Goal: Information Seeking & Learning: Learn about a topic

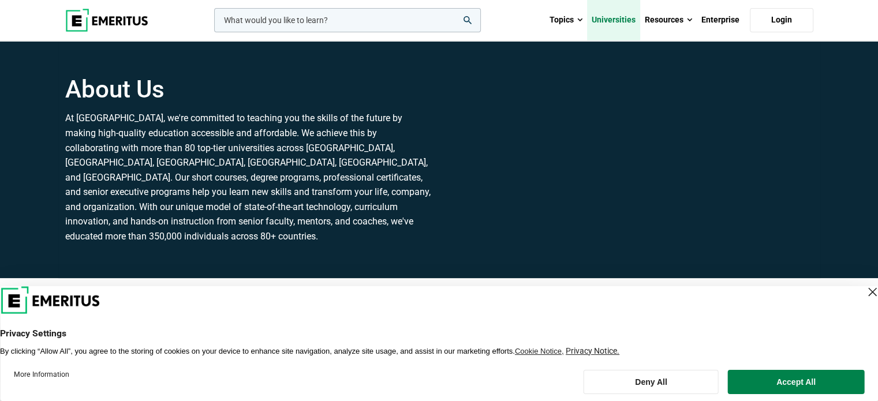
click at [594, 18] on link "Universities" at bounding box center [613, 20] width 53 height 40
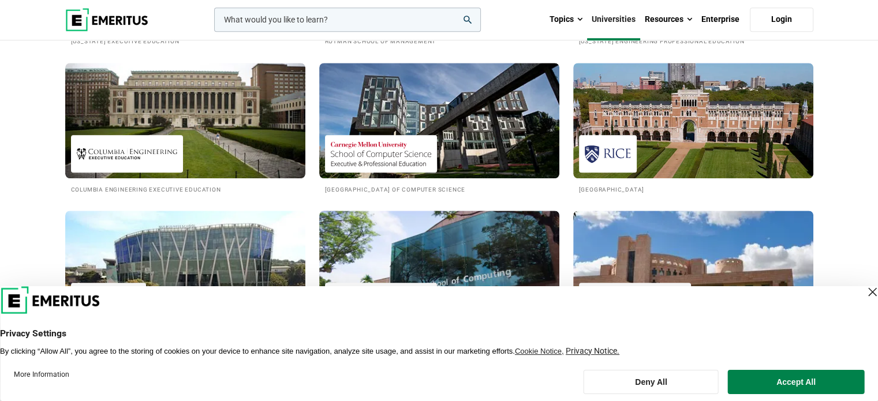
scroll to position [1097, 0]
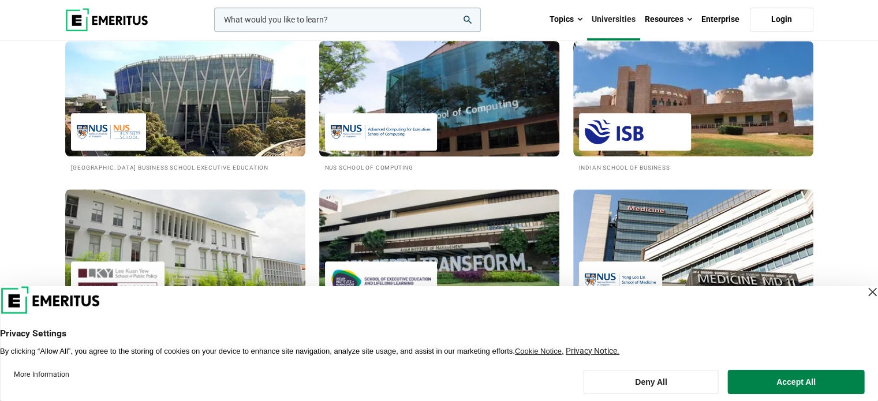
click at [467, 126] on img at bounding box center [439, 98] width 264 height 127
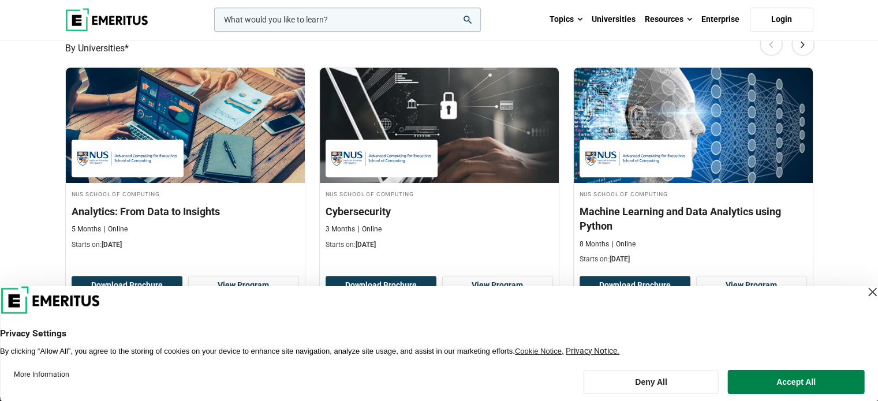
scroll to position [808, 0]
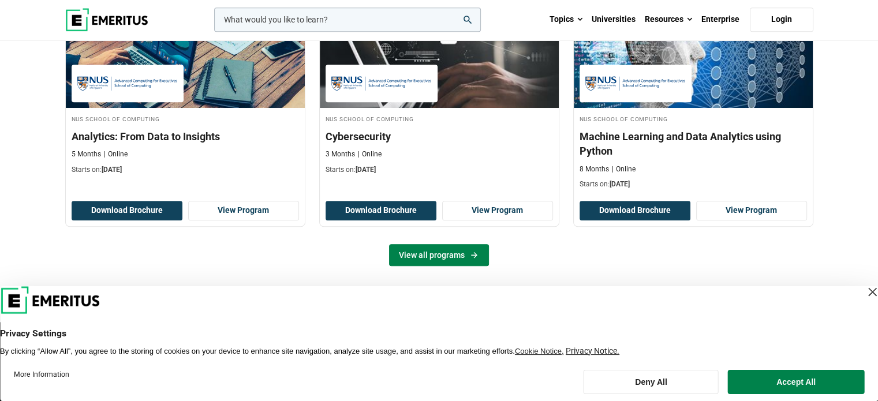
click at [476, 260] on link "View all programs" at bounding box center [439, 255] width 100 height 22
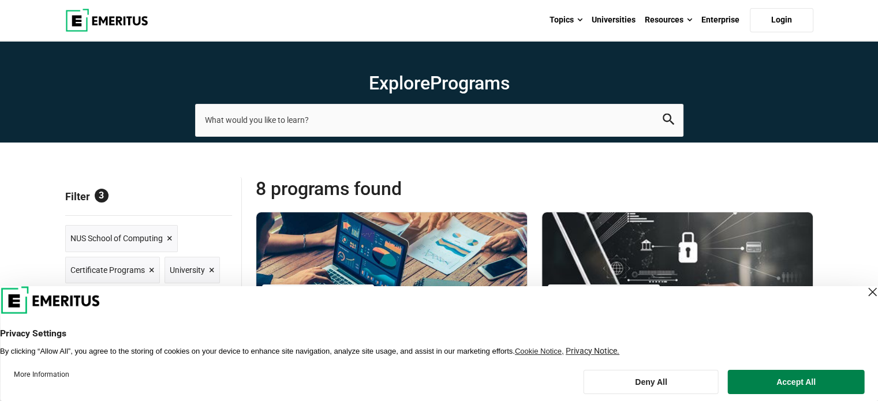
click at [864, 290] on div "Close Layer" at bounding box center [872, 292] width 16 height 16
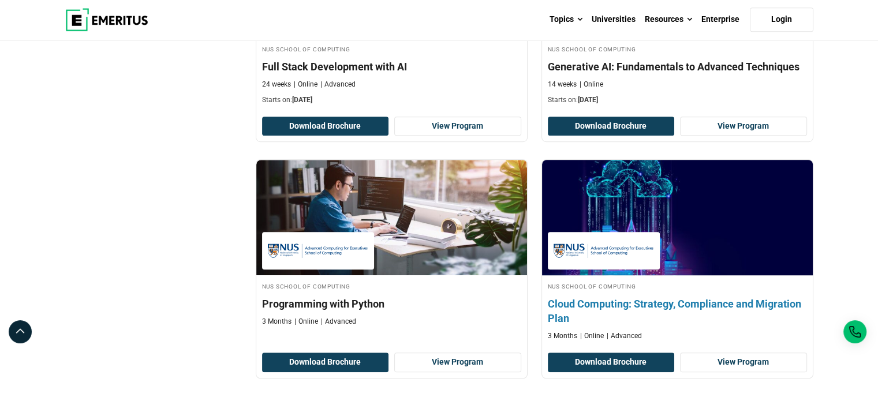
scroll to position [693, 0]
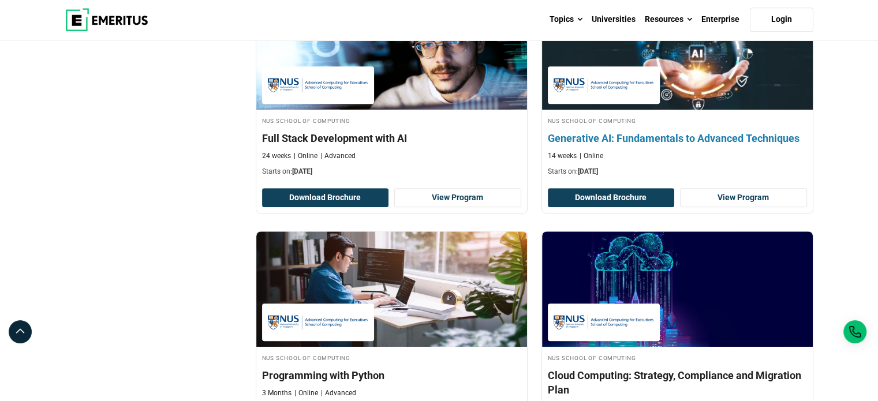
click at [661, 167] on p "Starts on: September 30, 2025" at bounding box center [677, 172] width 259 height 10
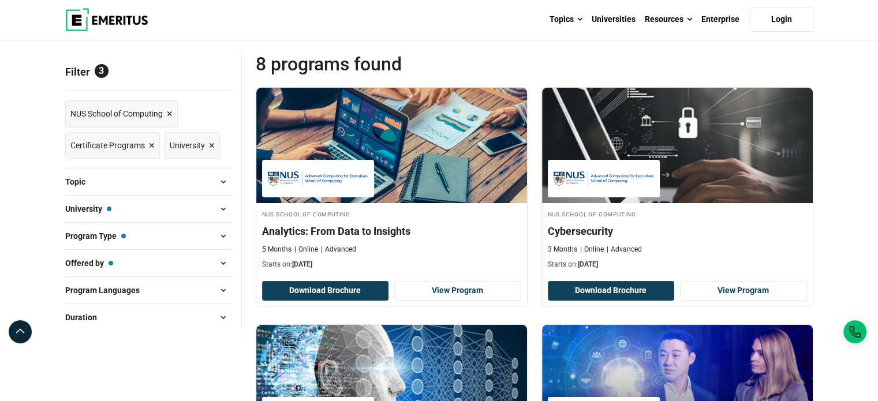
scroll to position [58, 0]
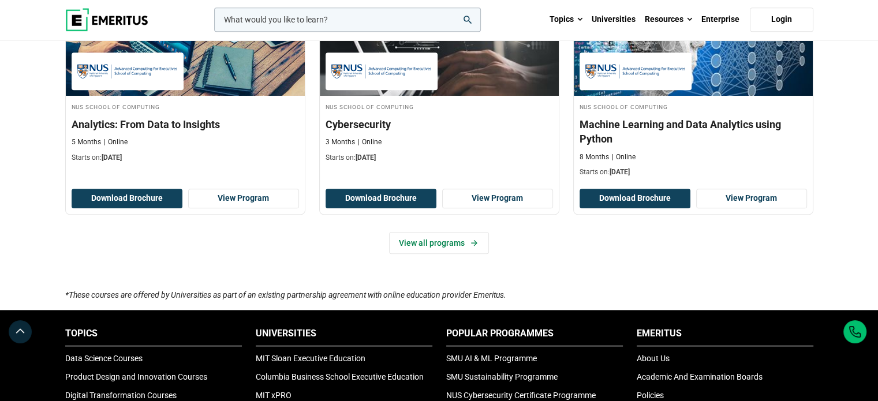
scroll to position [808, 0]
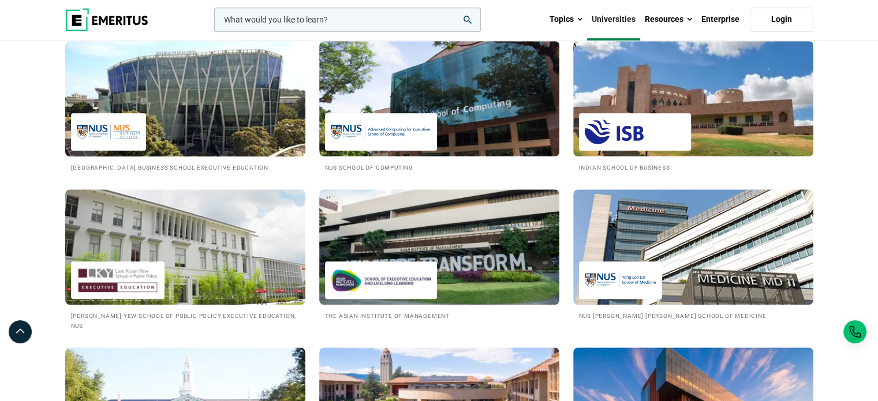
scroll to position [1097, 0]
click at [159, 120] on img at bounding box center [185, 98] width 264 height 127
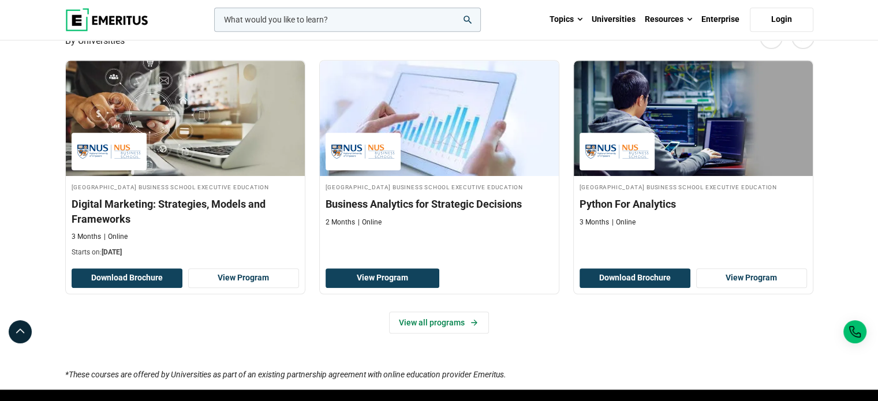
scroll to position [808, 0]
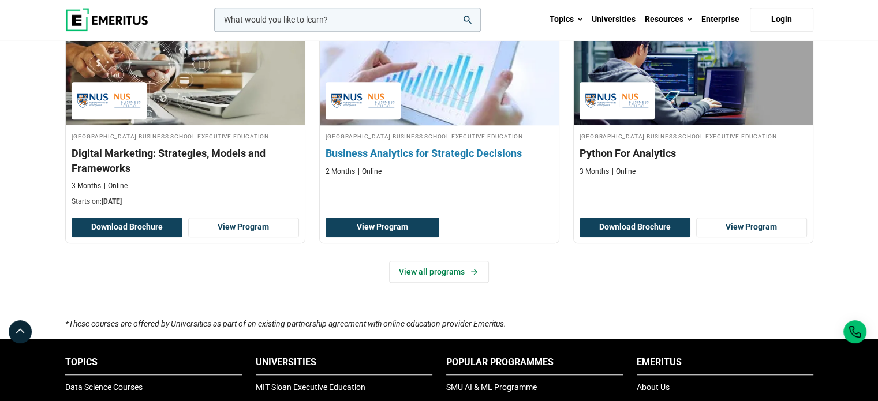
click at [509, 182] on link "National University of Singapore Business School Executive Education Business A…" at bounding box center [439, 96] width 239 height 173
click at [388, 237] on link "View Program" at bounding box center [383, 228] width 114 height 20
click at [387, 161] on h3 "Business Analytics for Strategic Decisions" at bounding box center [440, 153] width 228 height 14
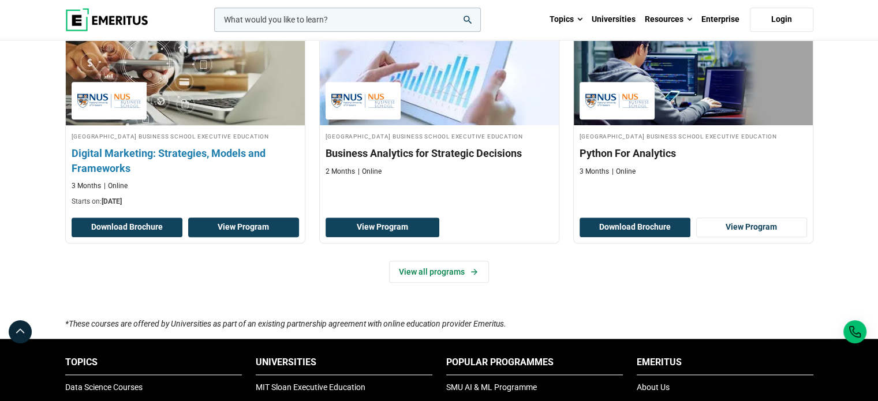
click at [197, 237] on link "View Program" at bounding box center [243, 228] width 111 height 20
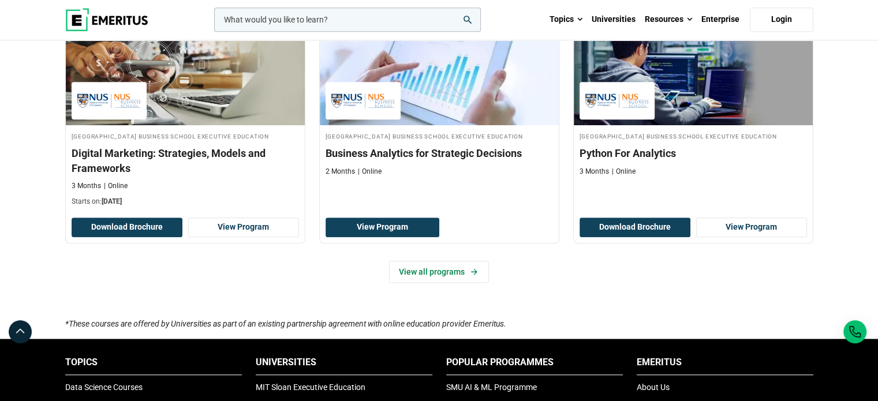
click at [464, 261] on div "National University of Singapore Business School Executive Education Business A…" at bounding box center [439, 135] width 240 height 252
click at [436, 283] on link "View all programs" at bounding box center [439, 272] width 100 height 22
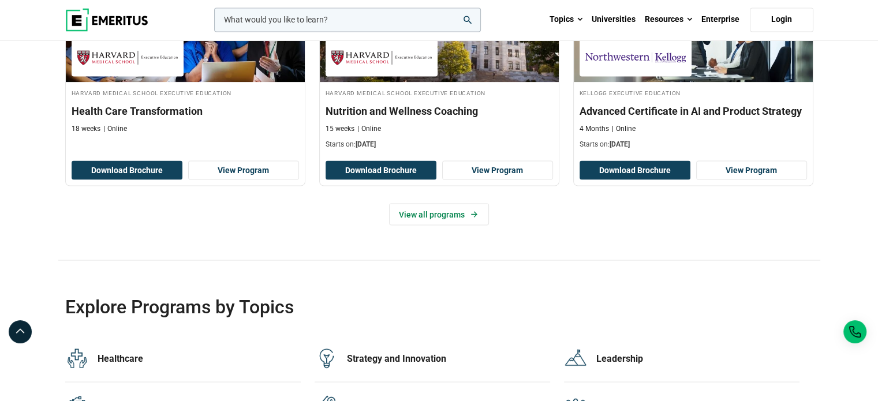
scroll to position [2252, 0]
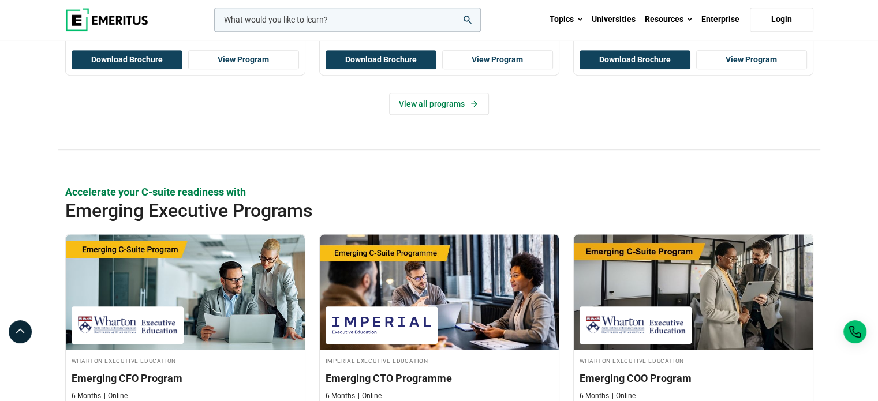
scroll to position [751, 0]
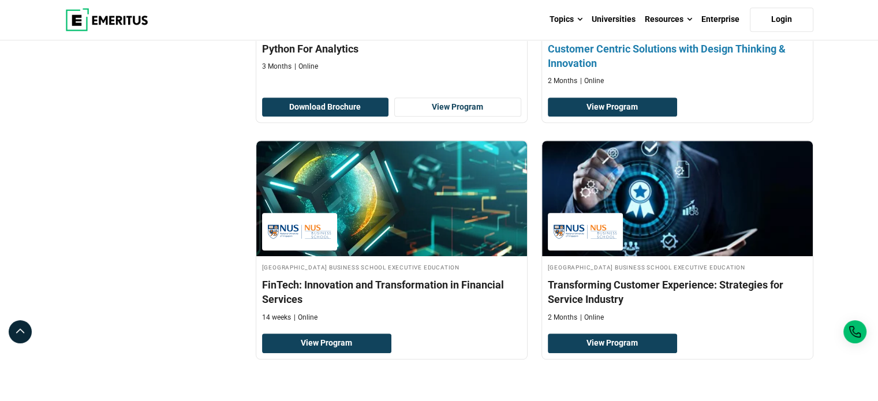
scroll to position [693, 0]
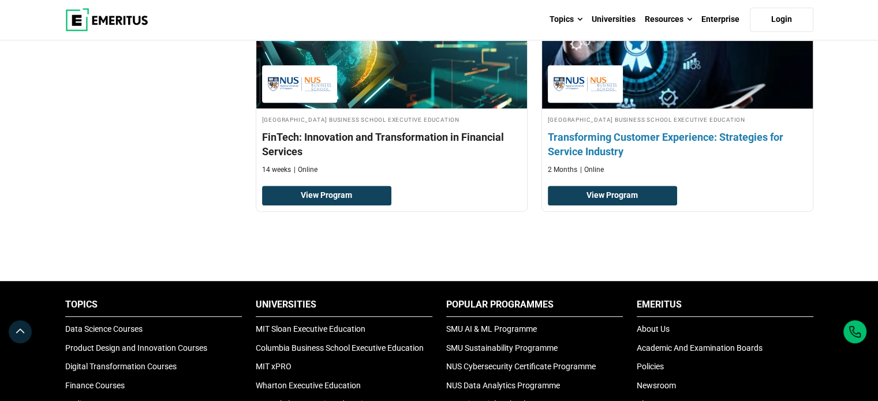
click at [581, 146] on h4 "Transforming Customer Experience: Strategies for Service Industry" at bounding box center [677, 144] width 259 height 29
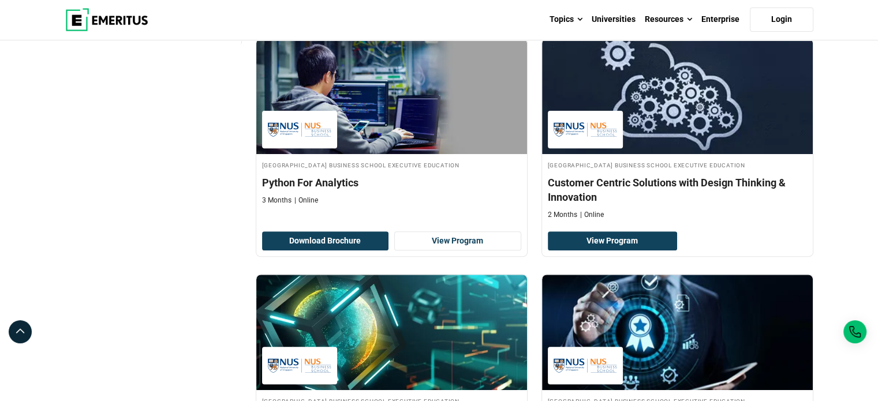
scroll to position [404, 0]
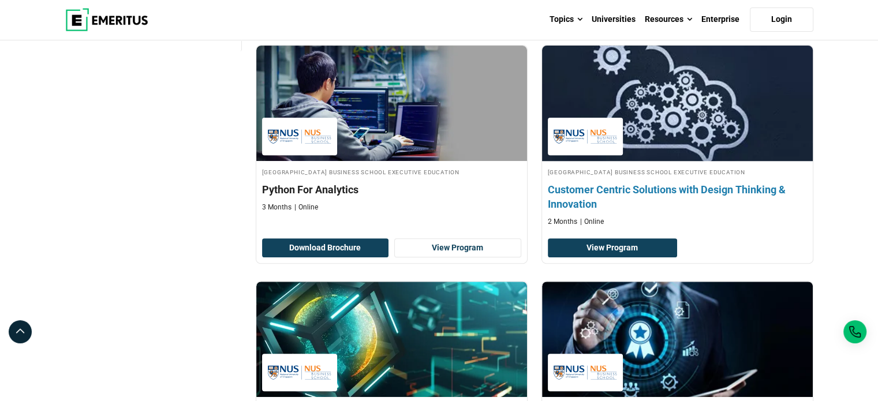
click at [597, 194] on h4 "Customer Centric Solutions with Design Thinking & Innovation" at bounding box center [677, 196] width 259 height 29
click at [611, 251] on link "View Program" at bounding box center [613, 248] width 130 height 20
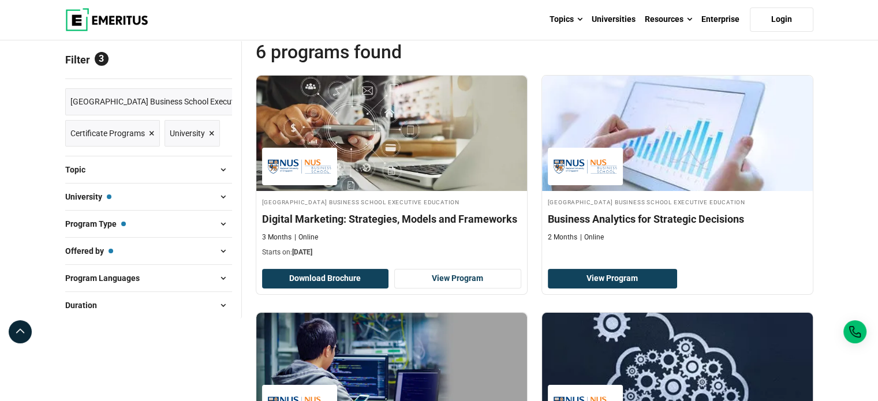
scroll to position [115, 0]
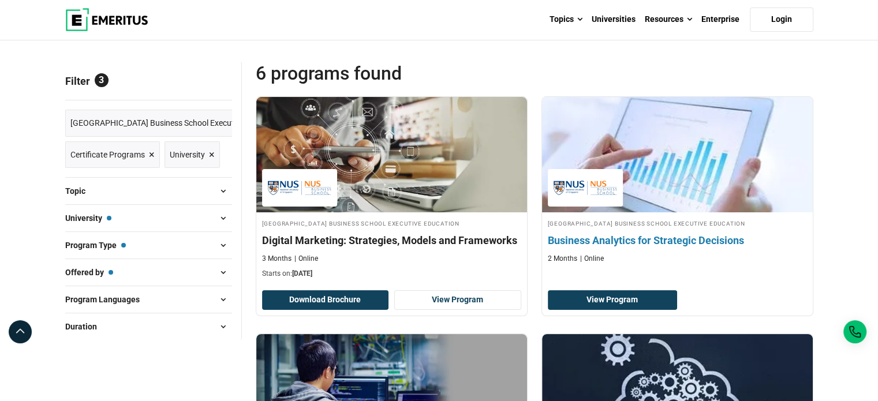
click at [584, 217] on link "National University of Singapore Business School Executive Education Business A…" at bounding box center [677, 183] width 271 height 173
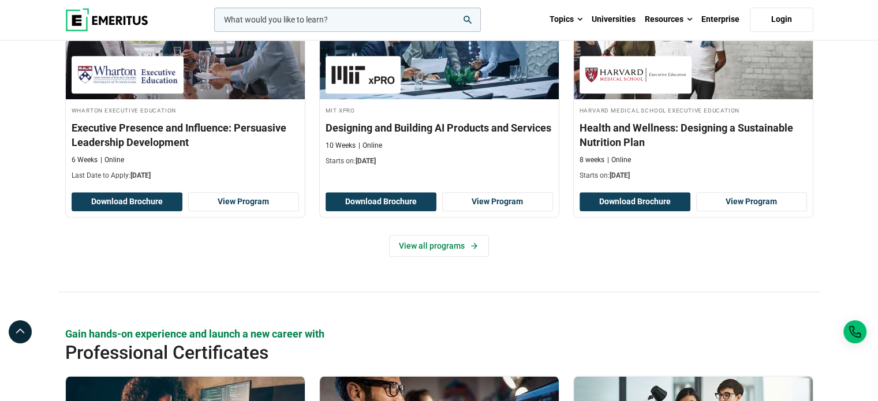
scroll to position [1328, 0]
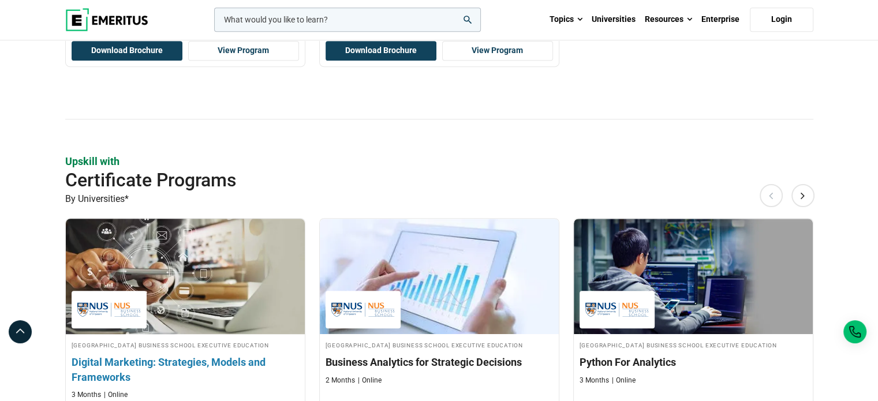
scroll to position [461, 0]
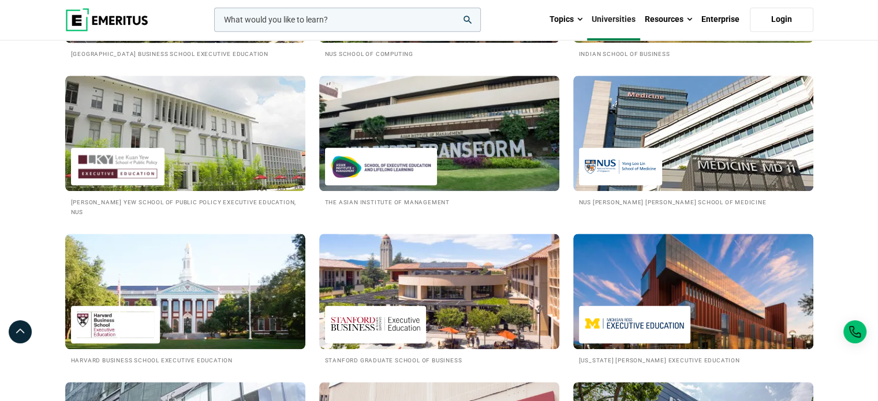
scroll to position [1213, 0]
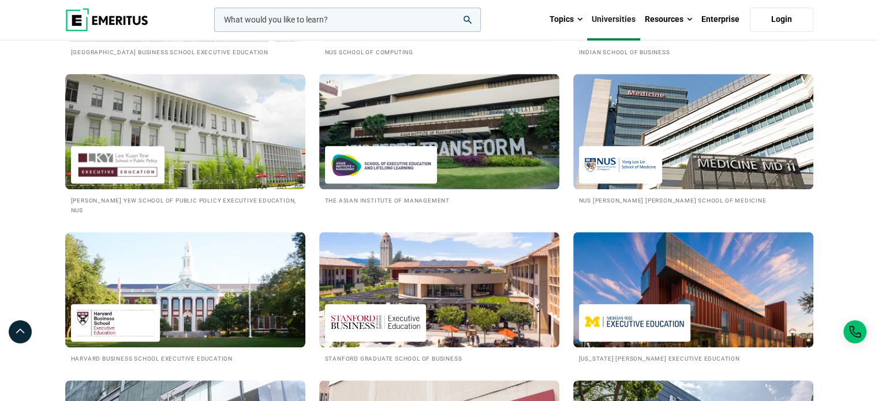
click at [159, 138] on img at bounding box center [185, 131] width 240 height 115
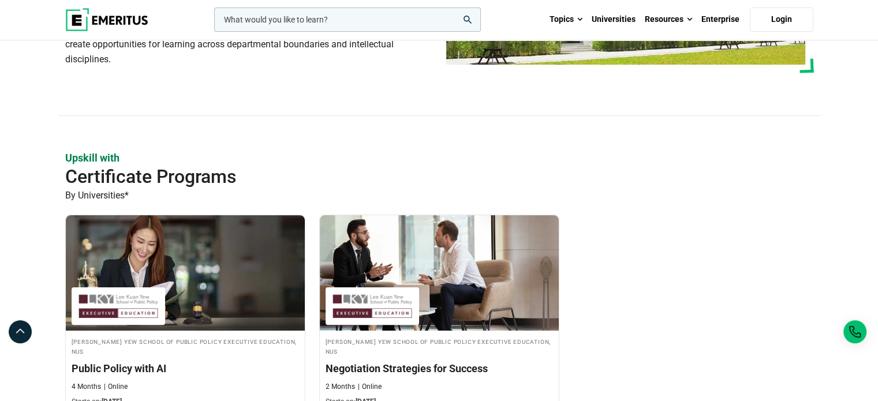
scroll to position [404, 0]
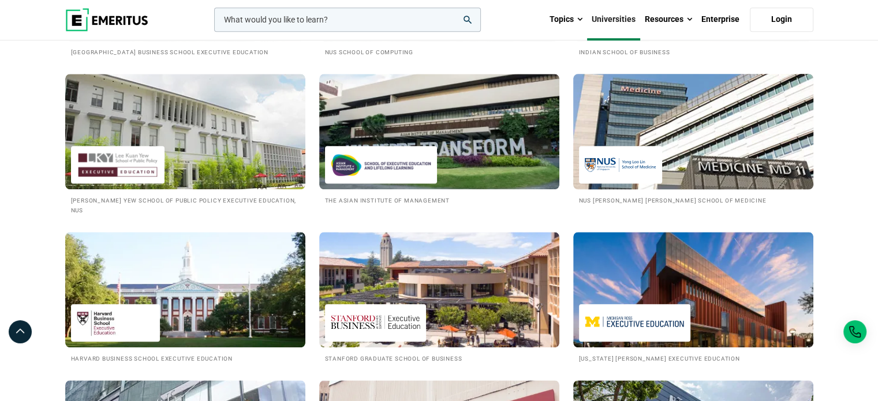
click at [601, 148] on img at bounding box center [693, 131] width 264 height 127
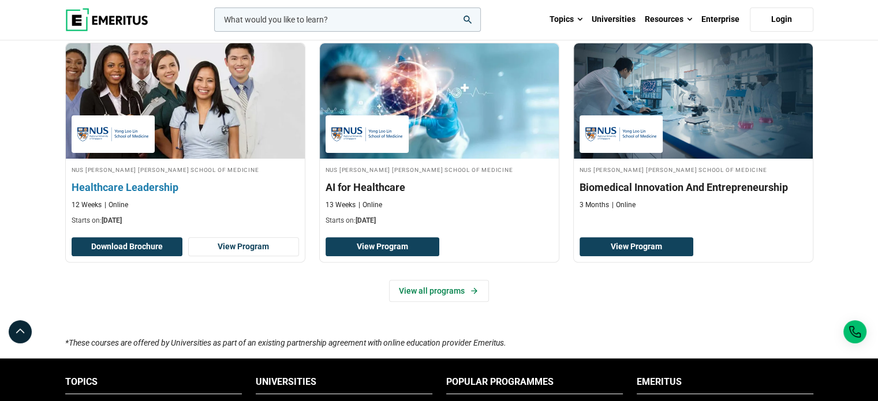
scroll to position [404, 0]
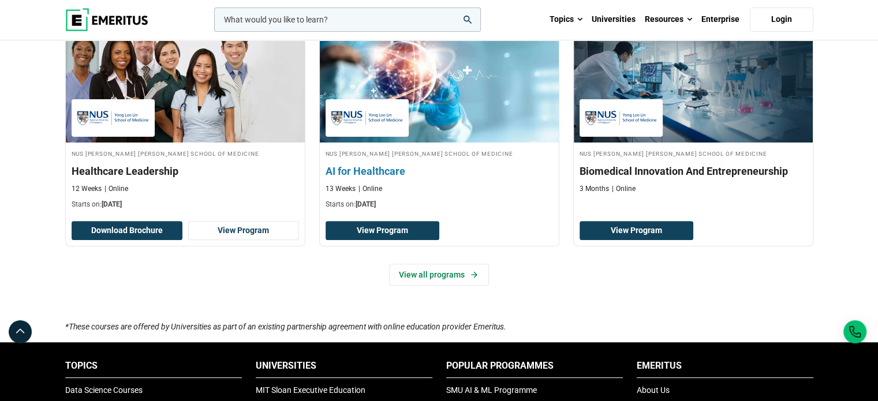
click at [390, 124] on img at bounding box center [367, 118] width 72 height 26
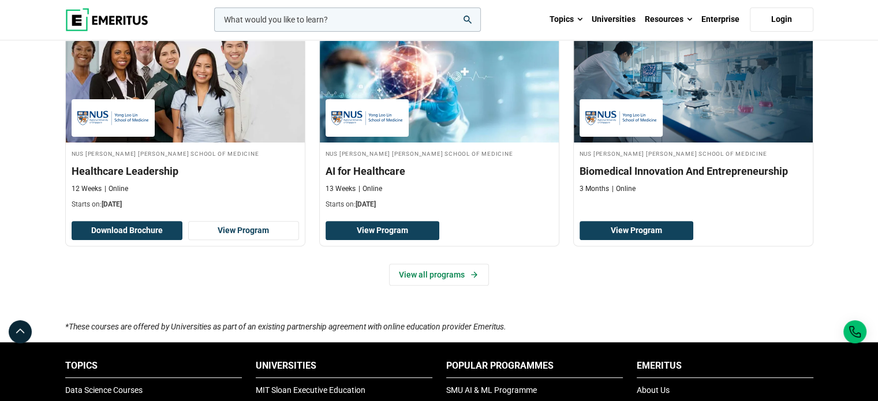
click at [412, 259] on div "NUS Yong Loo Lin School of Medicine AI for Healthcare 13 Weeks Online Starts on…" at bounding box center [439, 145] width 240 height 237
click at [411, 274] on link "View all programs" at bounding box center [439, 275] width 100 height 22
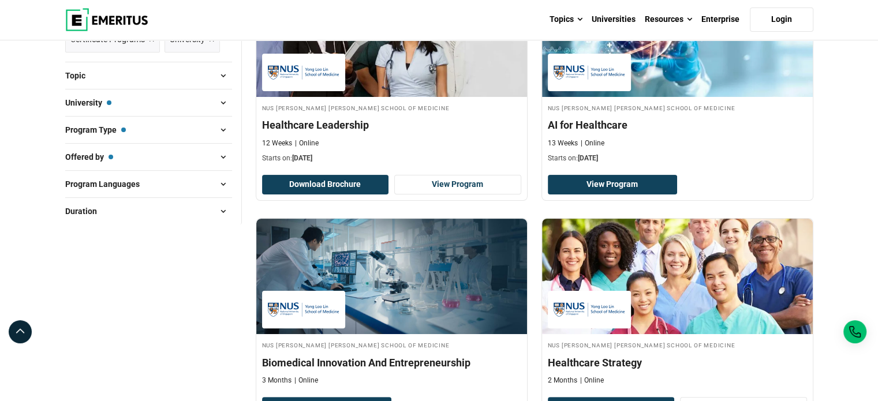
scroll to position [404, 0]
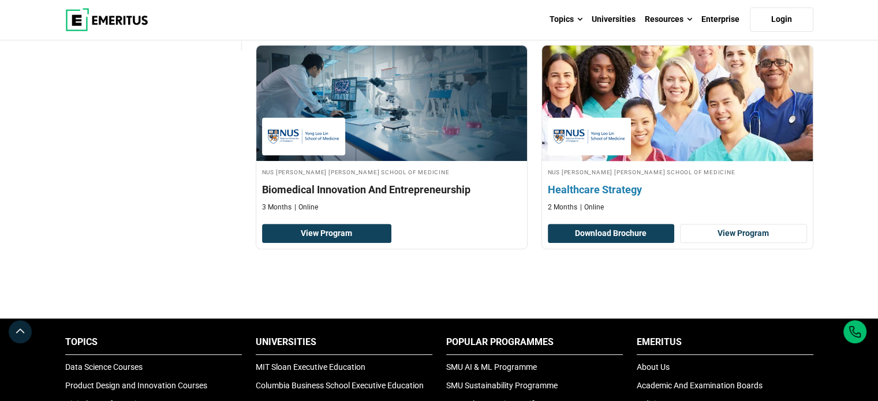
click at [614, 155] on img at bounding box center [677, 103] width 298 height 127
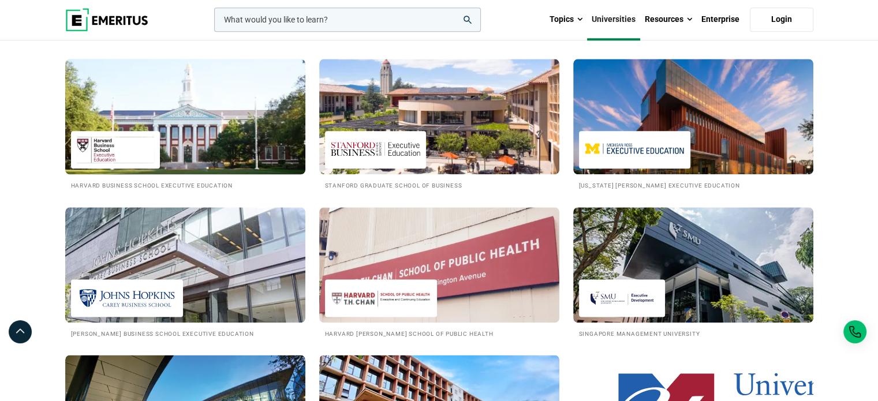
scroll to position [1559, 0]
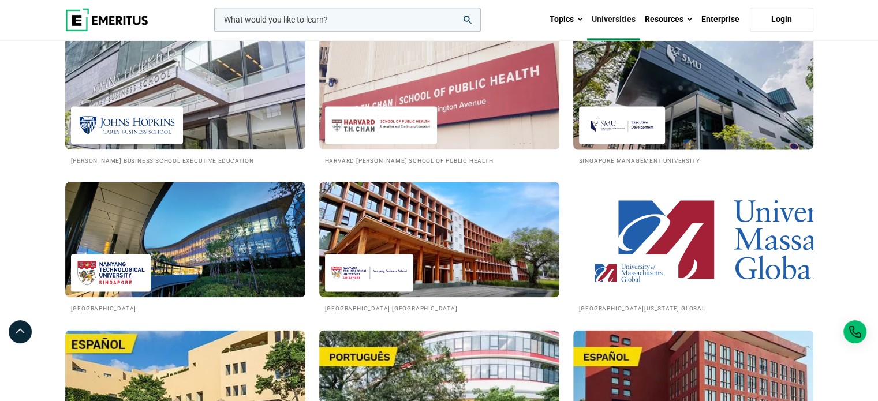
click at [693, 125] on img at bounding box center [693, 91] width 264 height 127
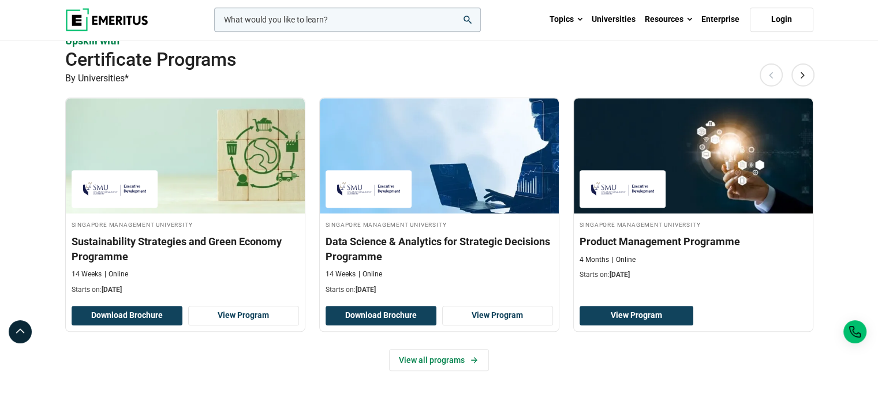
scroll to position [751, 0]
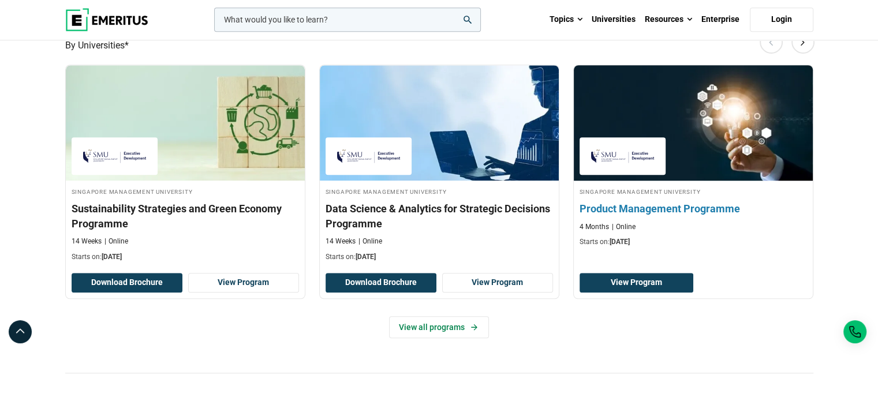
click at [649, 208] on h3 "Product Management Programme" at bounding box center [694, 209] width 228 height 14
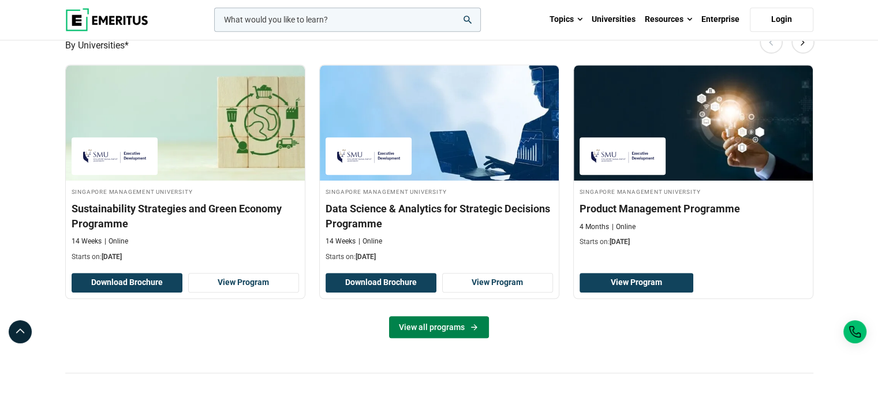
click at [463, 327] on link "View all programs" at bounding box center [439, 327] width 100 height 22
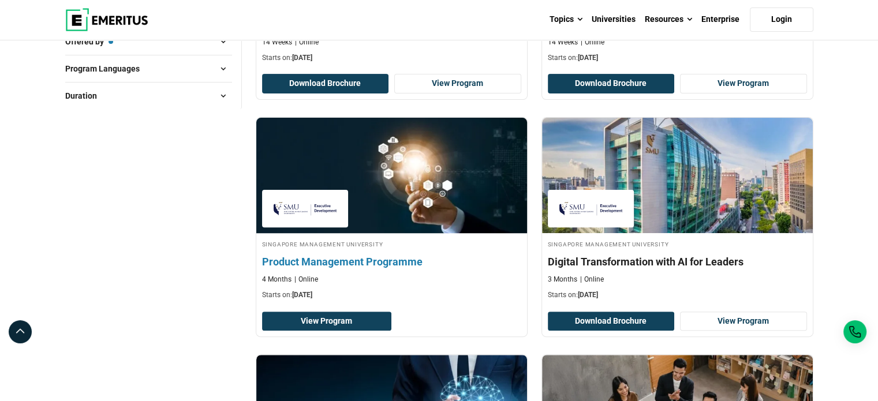
scroll to position [115, 0]
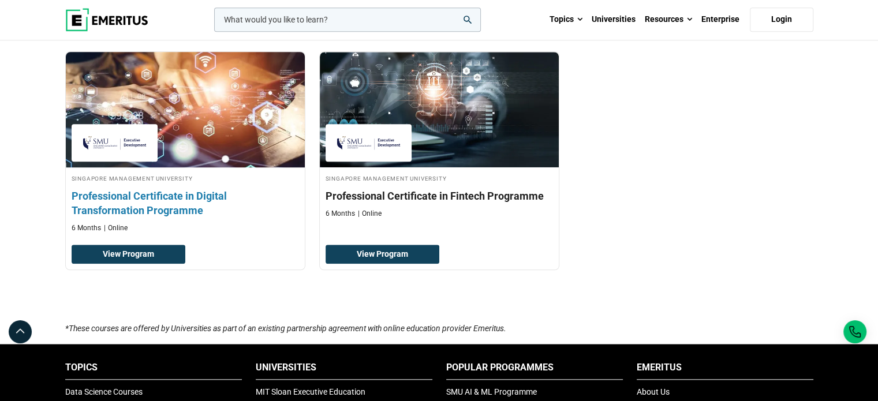
scroll to position [1385, 0]
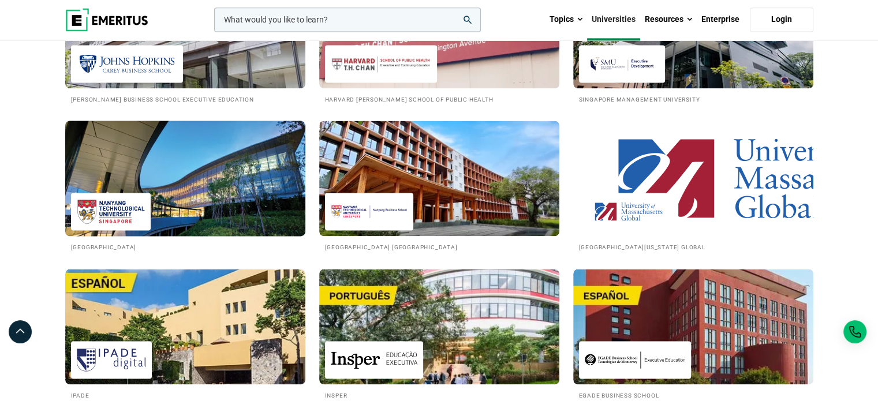
scroll to position [1675, 0]
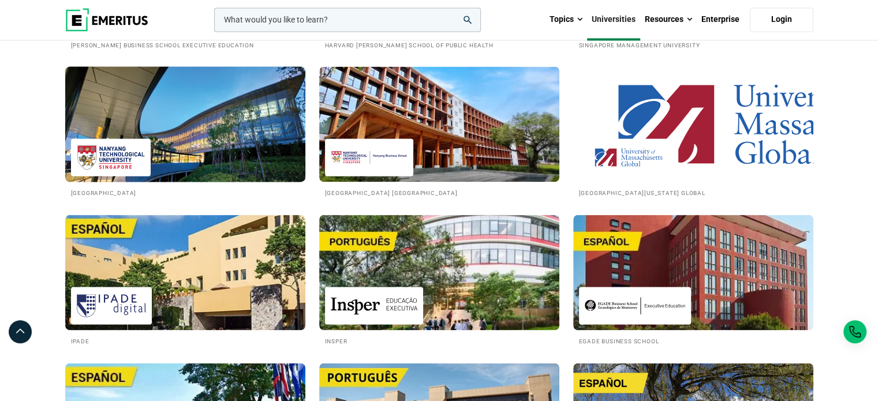
click at [275, 167] on img at bounding box center [185, 124] width 264 height 127
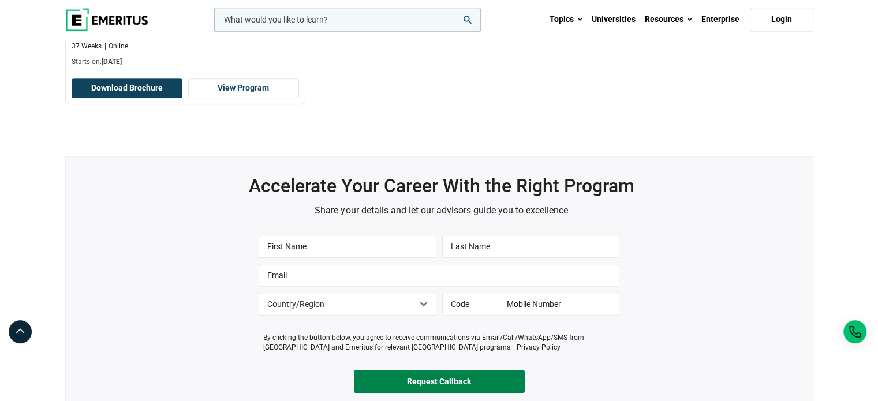
scroll to position [635, 0]
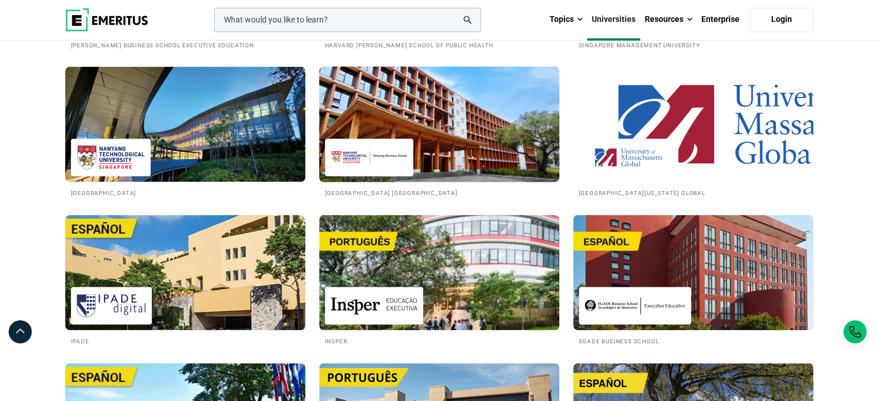
click at [446, 139] on img at bounding box center [439, 124] width 264 height 127
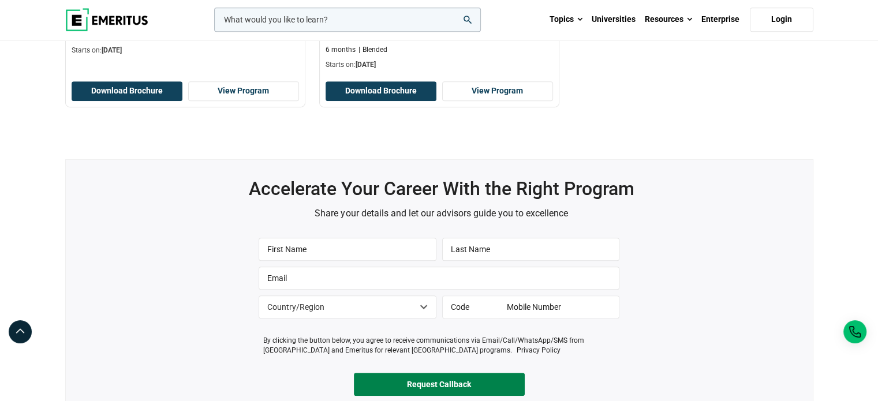
scroll to position [577, 0]
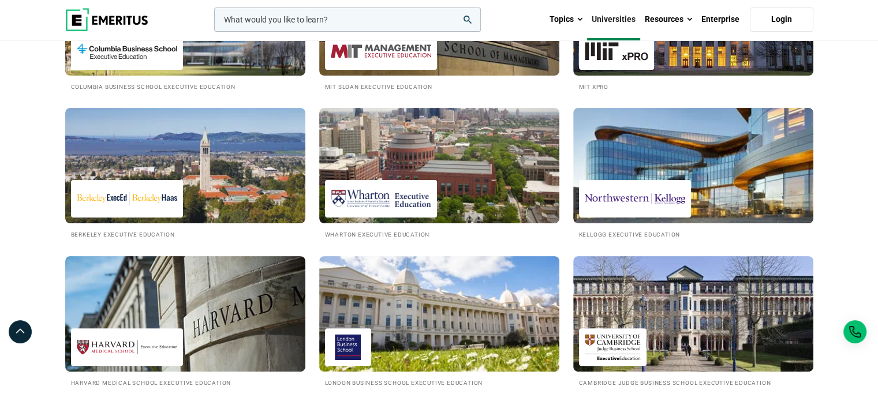
scroll to position [462, 0]
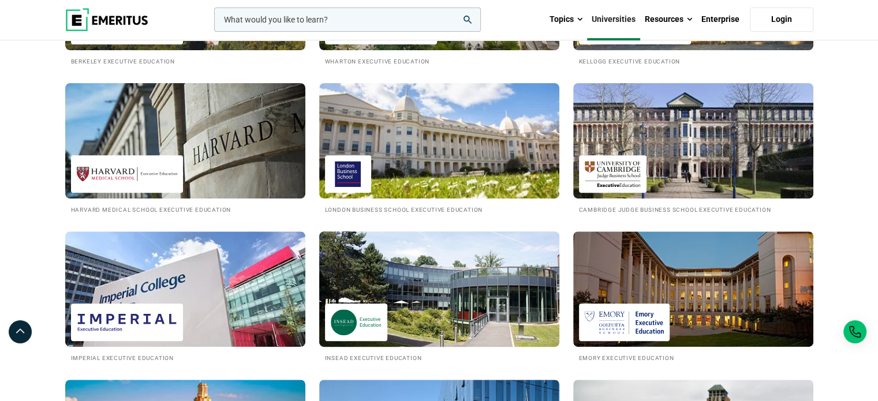
click at [446, 301] on img at bounding box center [439, 289] width 264 height 127
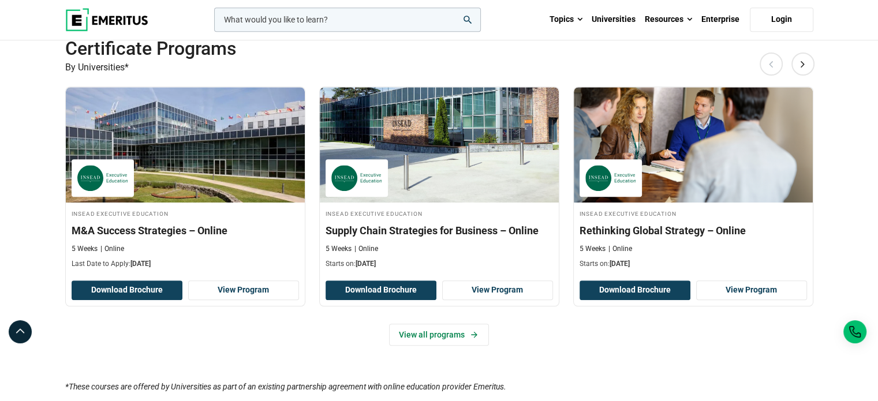
scroll to position [866, 0]
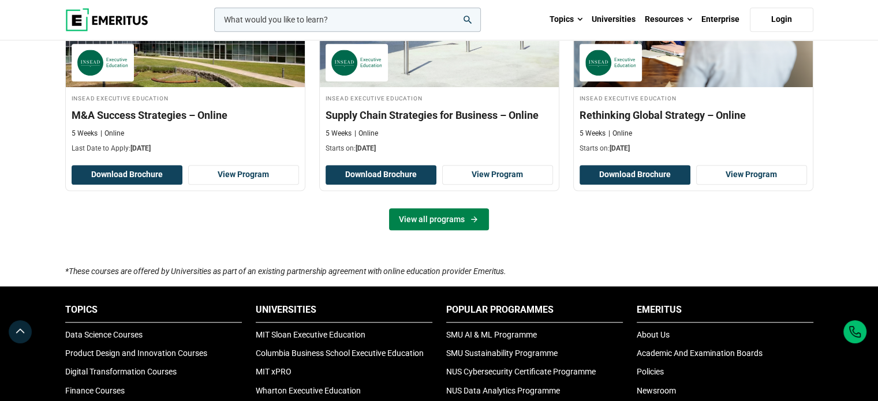
click at [454, 223] on link "View all programs" at bounding box center [439, 219] width 100 height 22
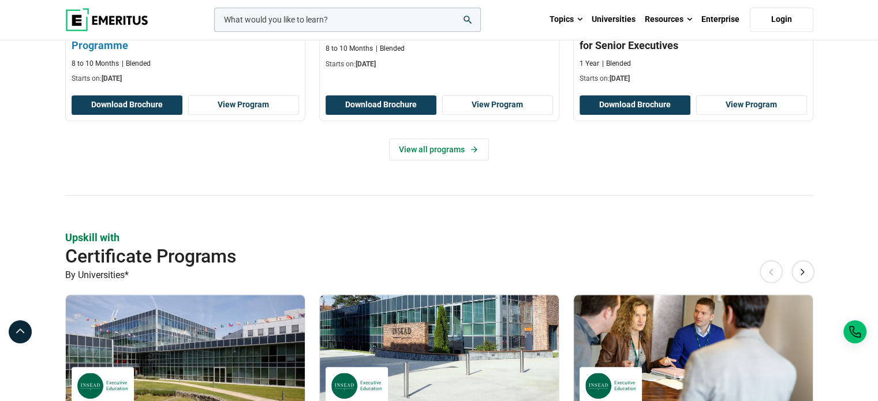
scroll to position [474, 0]
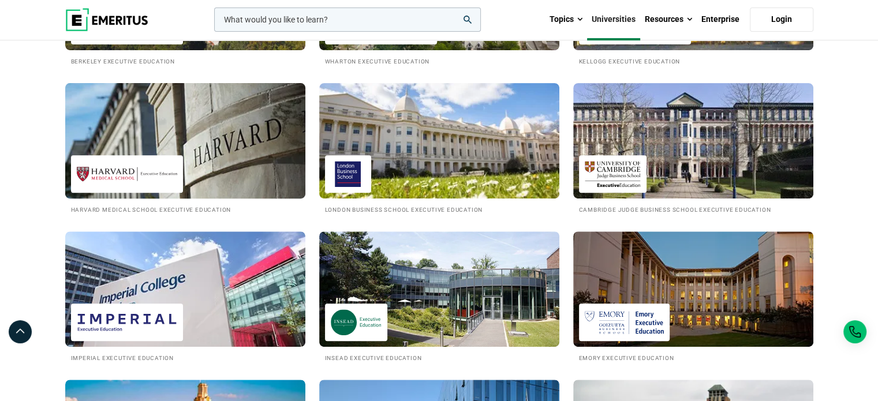
click at [201, 137] on img at bounding box center [185, 140] width 264 height 127
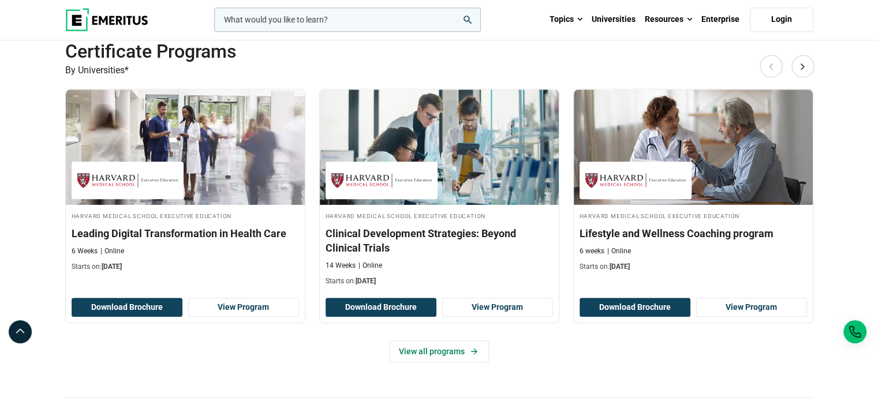
scroll to position [751, 0]
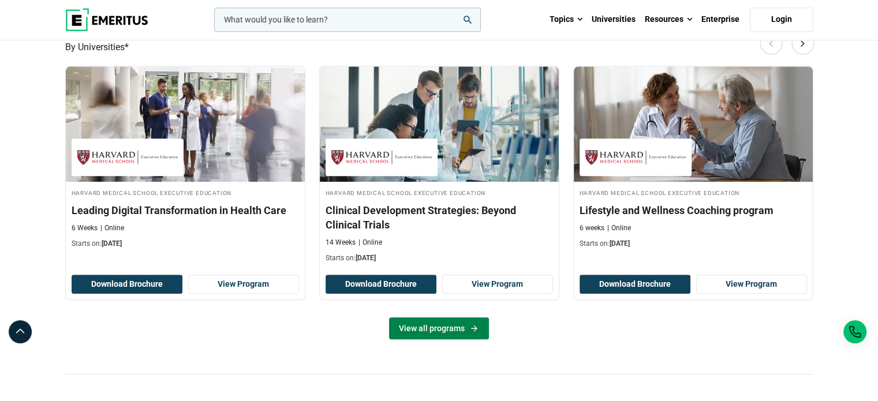
click at [435, 318] on link "View all programs" at bounding box center [439, 329] width 100 height 22
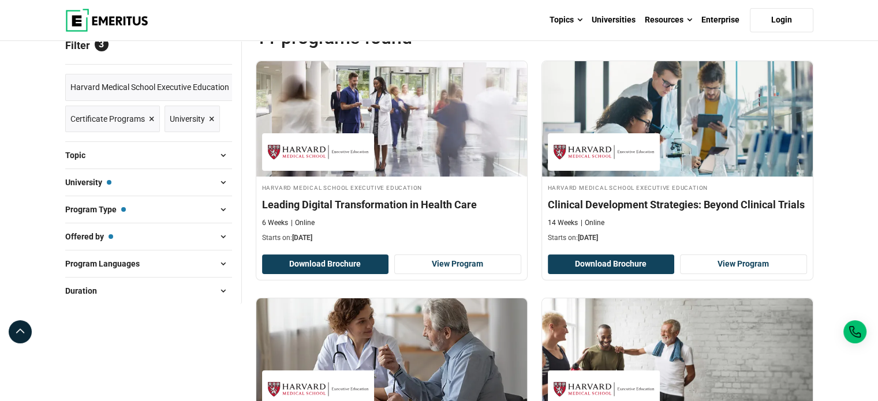
scroll to position [231, 0]
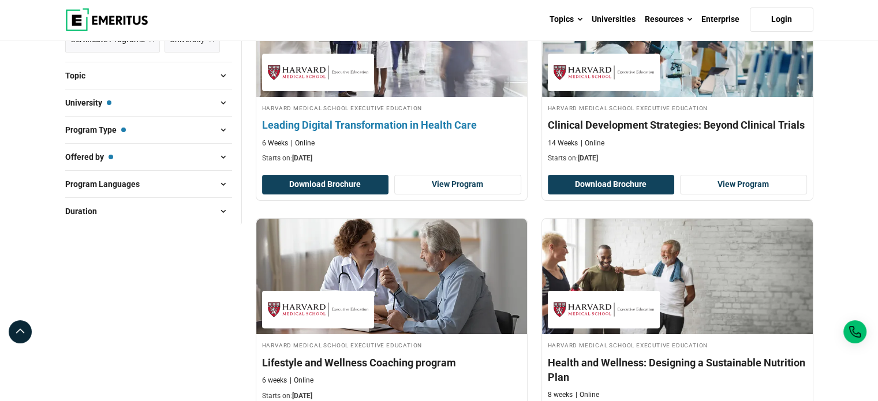
click at [362, 147] on div "6 Weeks Online" at bounding box center [391, 144] width 259 height 10
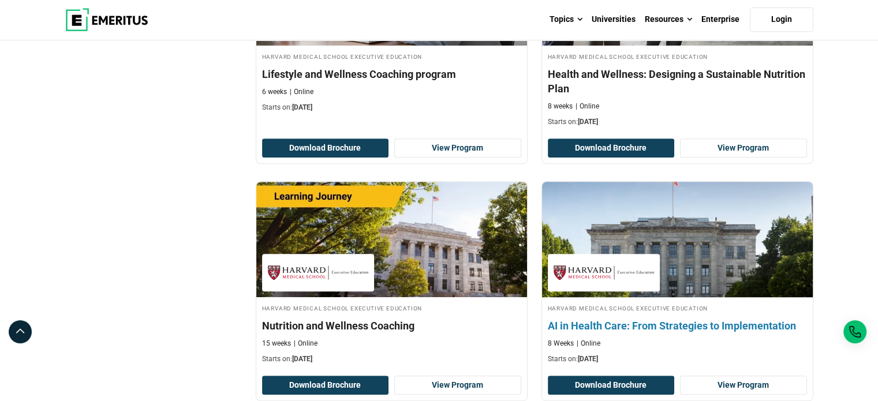
scroll to position [635, 0]
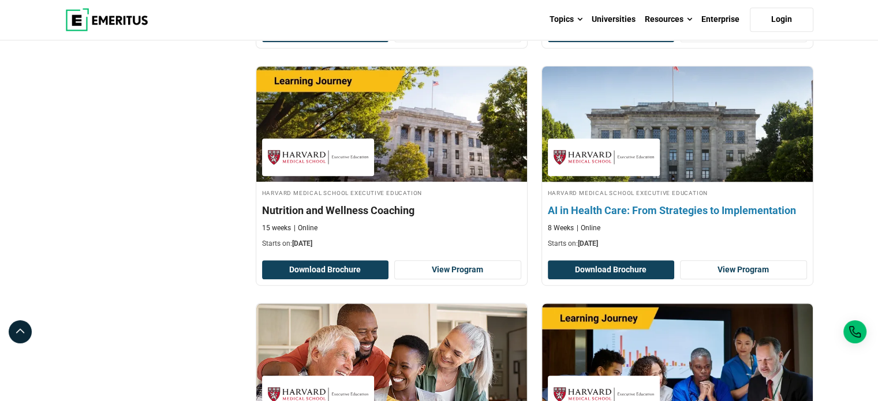
click at [625, 181] on link "Harvard Medical School Executive Education AI in Health Care: From Strategies t…" at bounding box center [677, 160] width 271 height 188
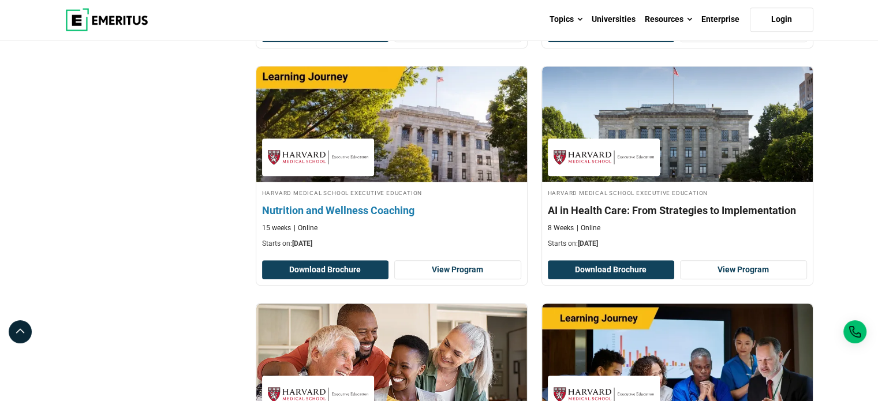
scroll to position [924, 0]
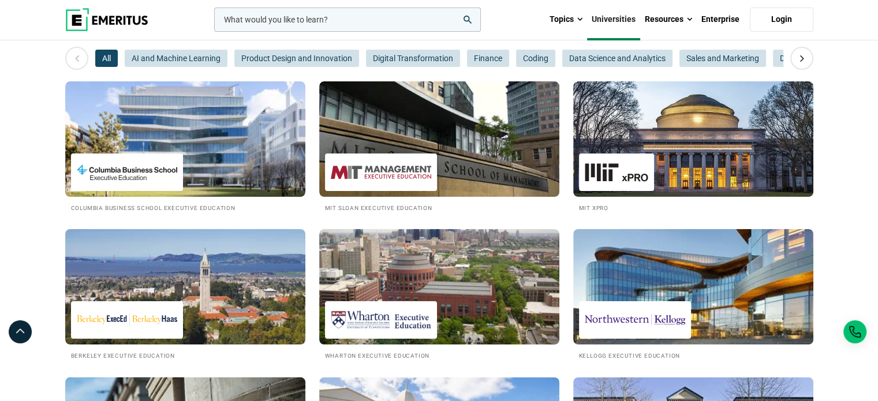
scroll to position [173, 0]
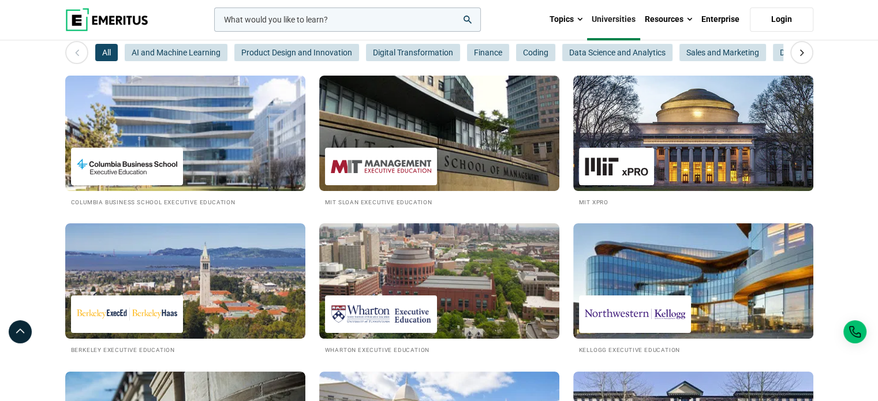
click at [230, 130] on img at bounding box center [185, 133] width 264 height 127
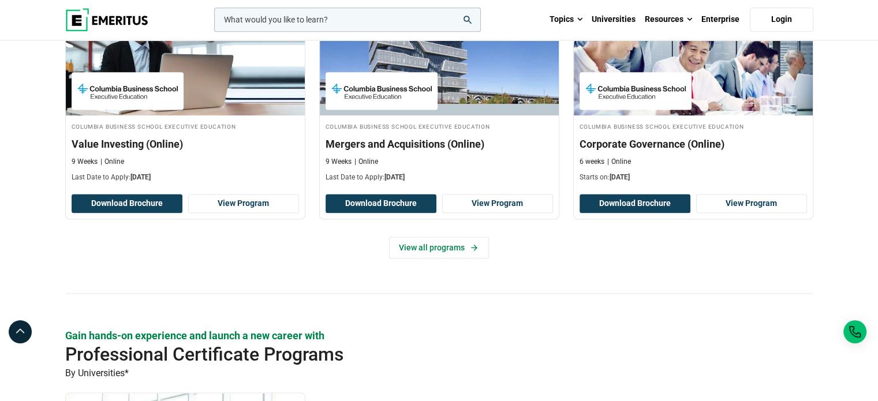
scroll to position [1559, 0]
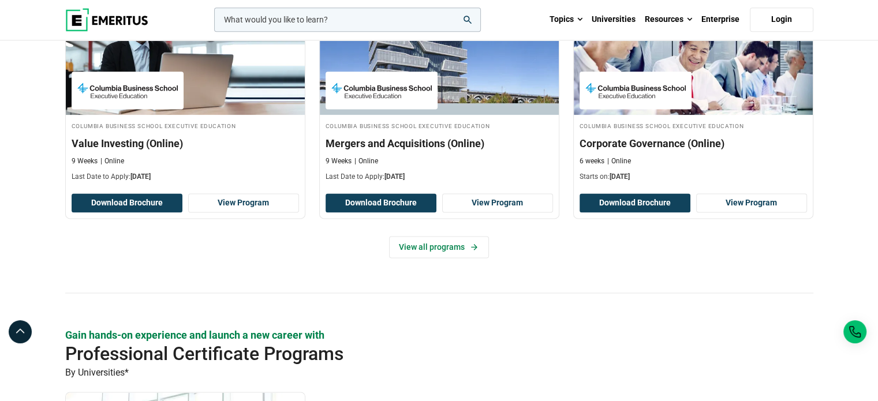
click at [466, 257] on div "Upskill with Certificate Programs By Universities* Previous Columbia Business S…" at bounding box center [439, 114] width 748 height 359
click at [464, 249] on link "View all programs" at bounding box center [439, 247] width 100 height 22
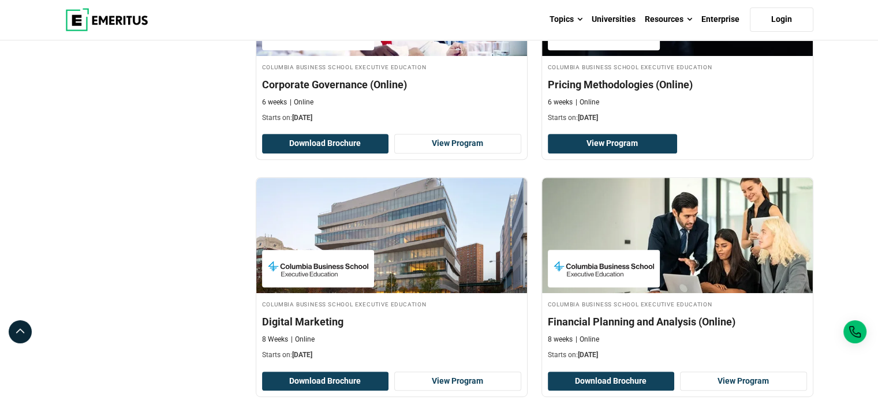
scroll to position [577, 0]
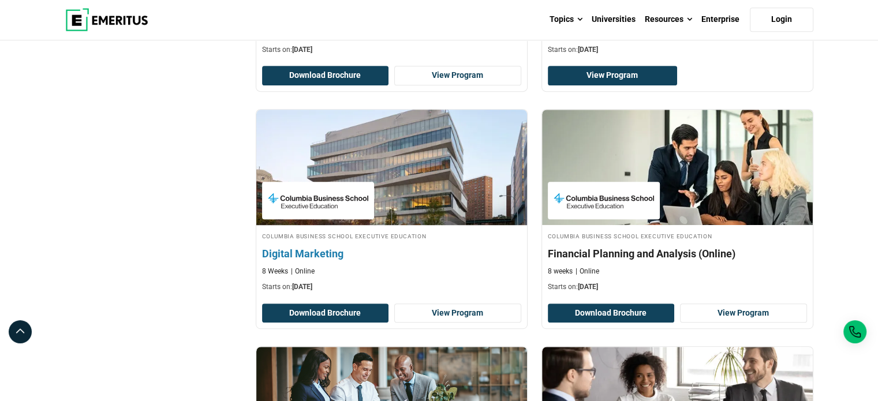
drag, startPoint x: 0, startPoint y: 0, endPoint x: 464, endPoint y: 249, distance: 526.2
click at [464, 249] on h4 "Digital Marketing" at bounding box center [391, 254] width 259 height 14
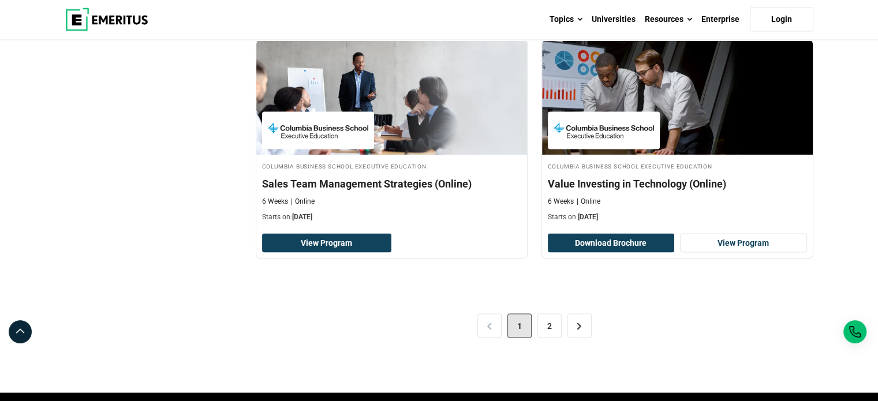
scroll to position [2310, 0]
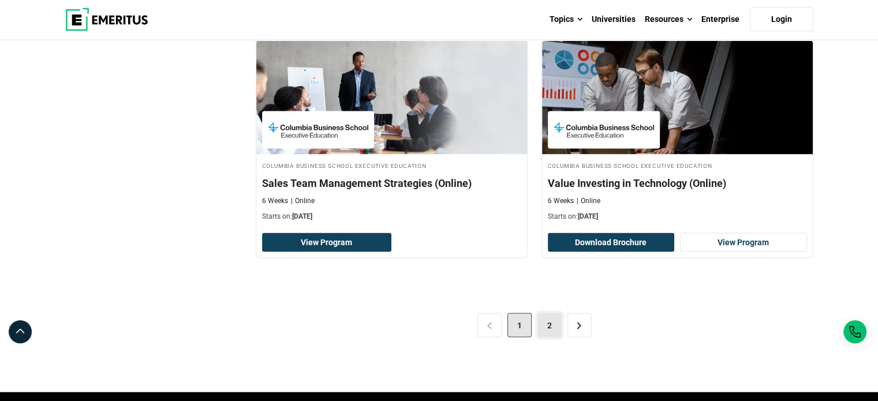
click at [553, 323] on link "2" at bounding box center [550, 326] width 24 height 24
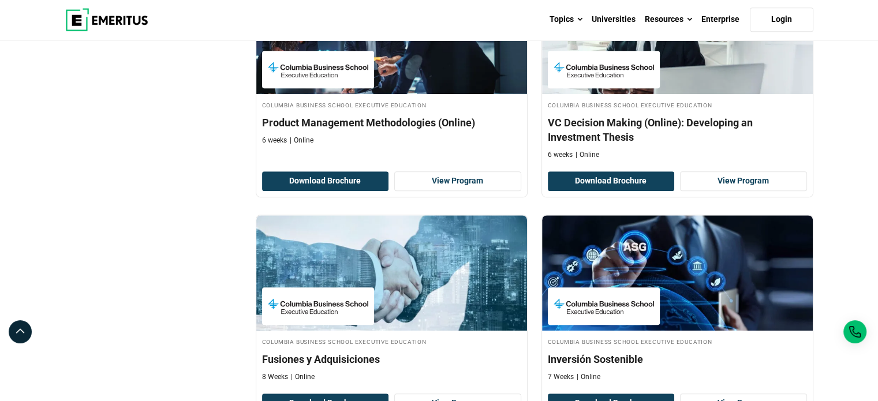
scroll to position [866, 0]
